Goal: Task Accomplishment & Management: Complete application form

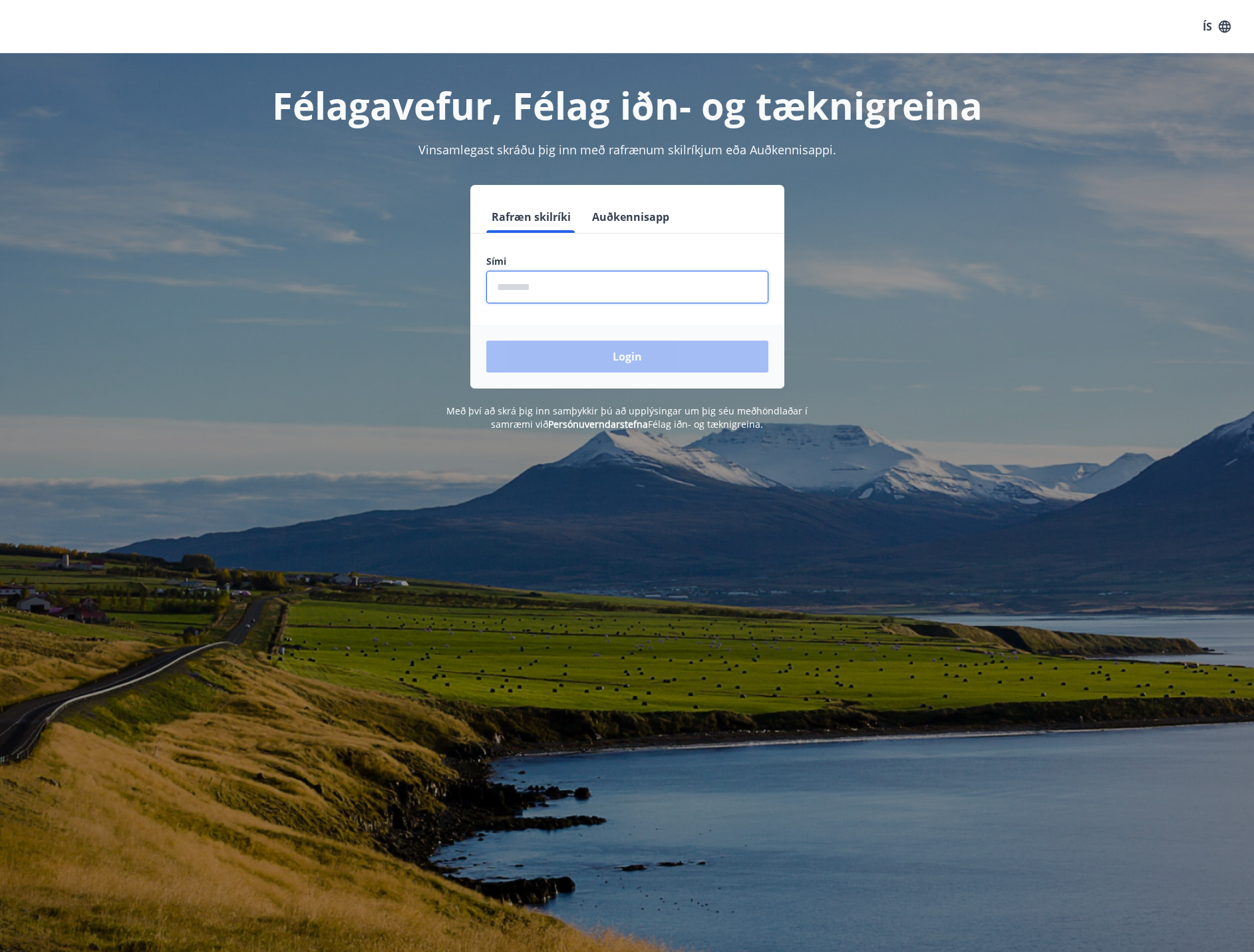
click at [565, 299] on input "phone" at bounding box center [628, 287] width 282 height 33
type input "********"
click at [584, 371] on button "Login" at bounding box center [628, 356] width 282 height 32
